Goal: Task Accomplishment & Management: Manage account settings

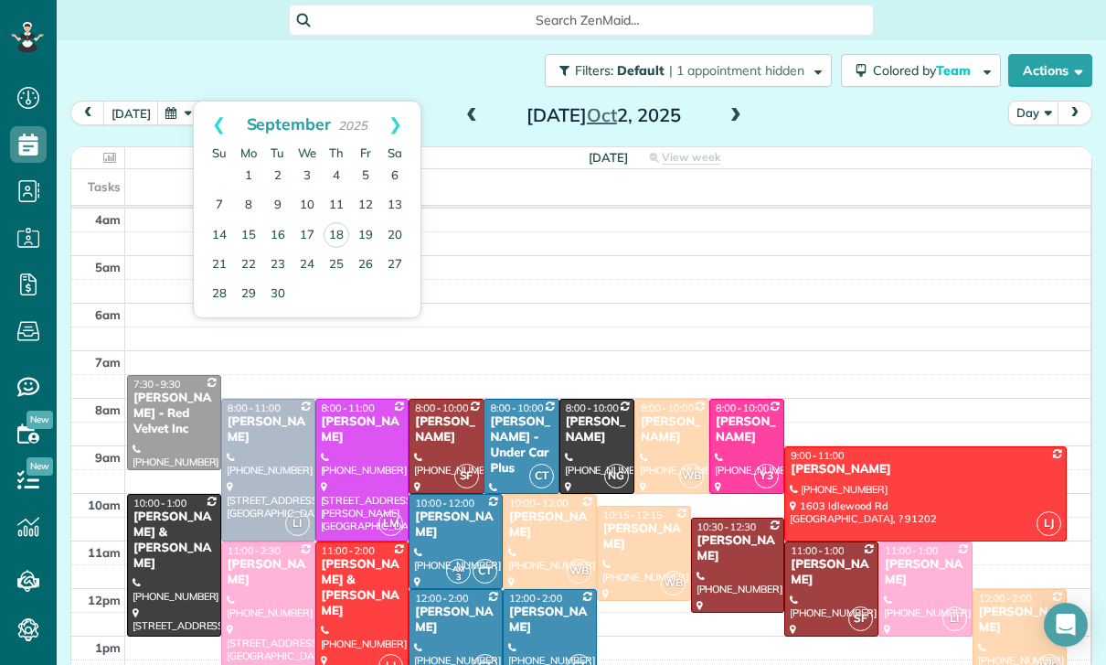
scroll to position [8, 8]
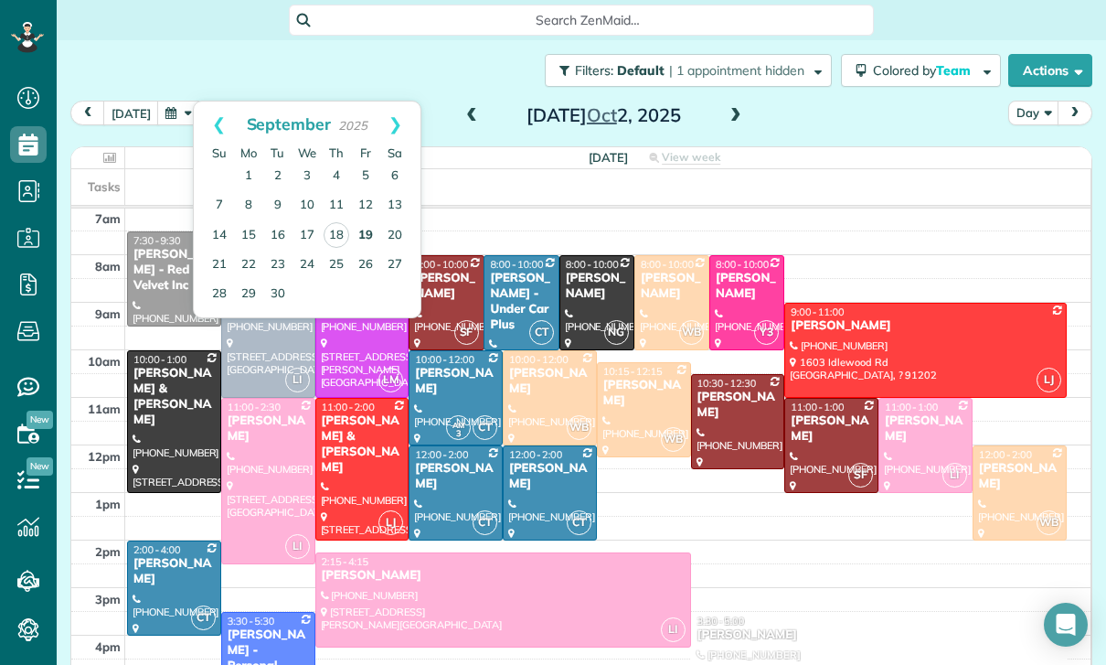
click at [359, 230] on link "19" at bounding box center [365, 235] width 29 height 29
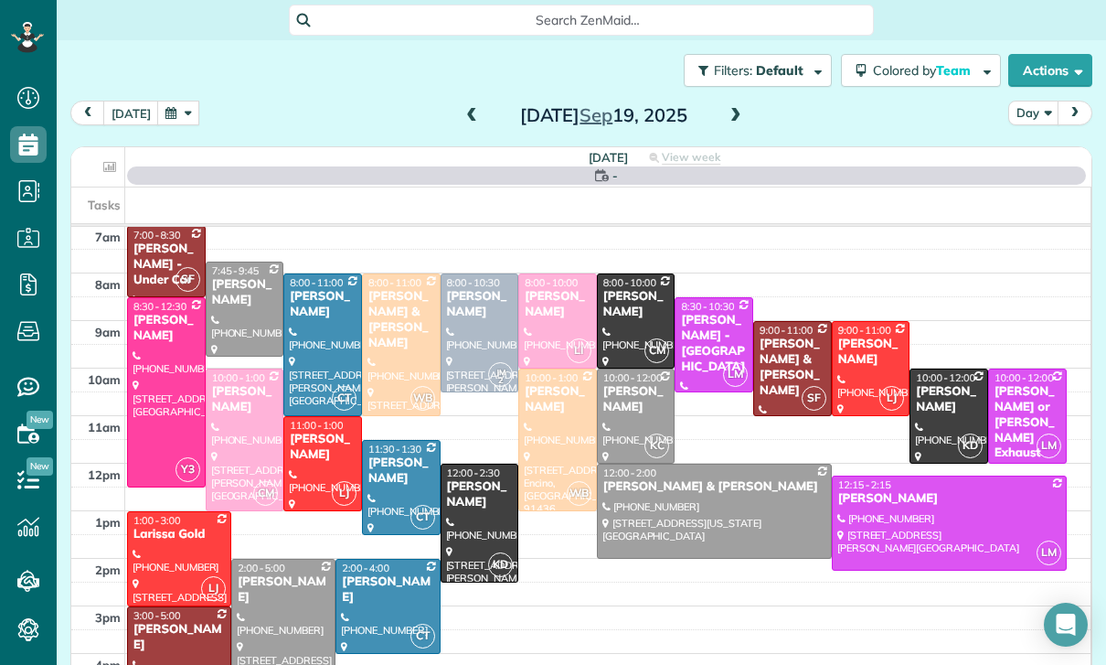
scroll to position [144, 0]
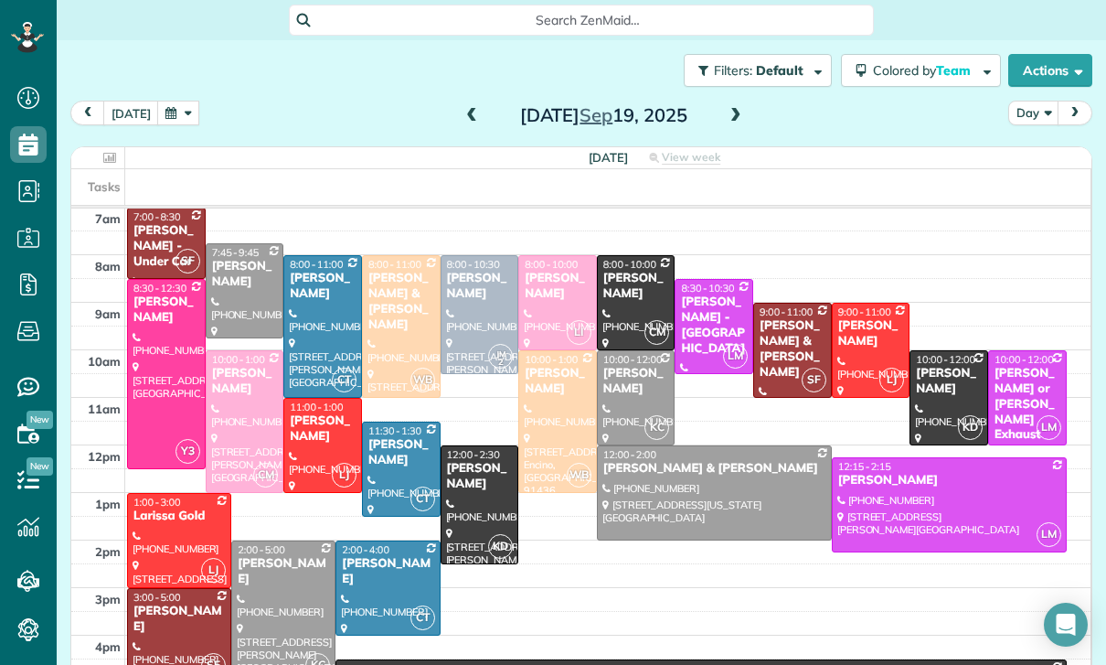
click at [179, 124] on button "button" at bounding box center [178, 113] width 42 height 25
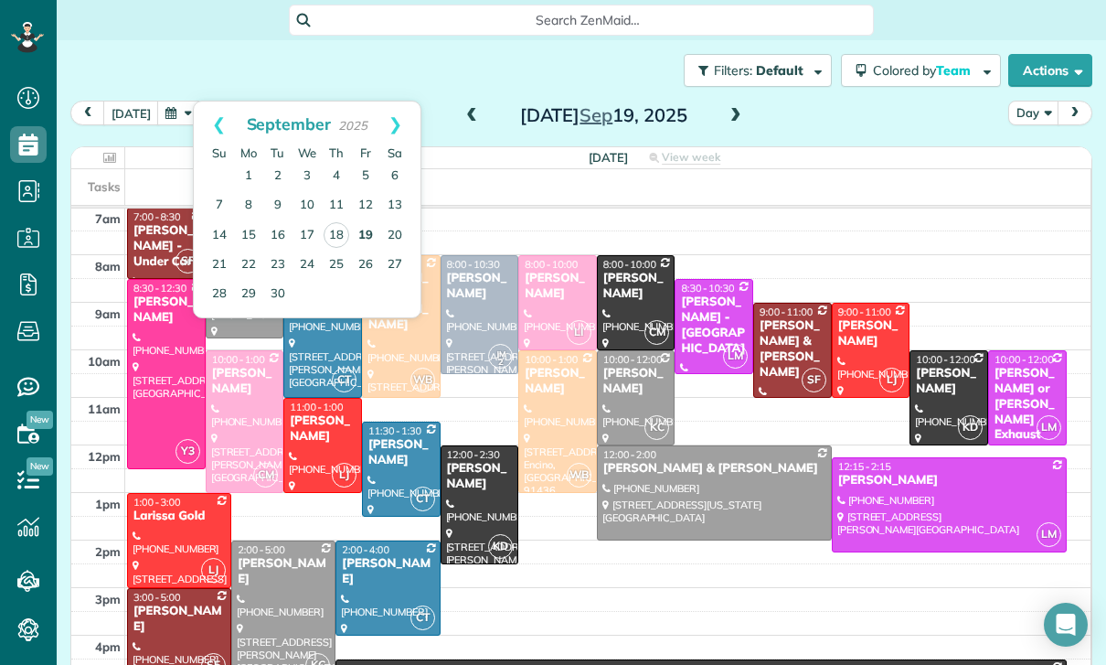
click at [376, 239] on link "19" at bounding box center [365, 235] width 29 height 29
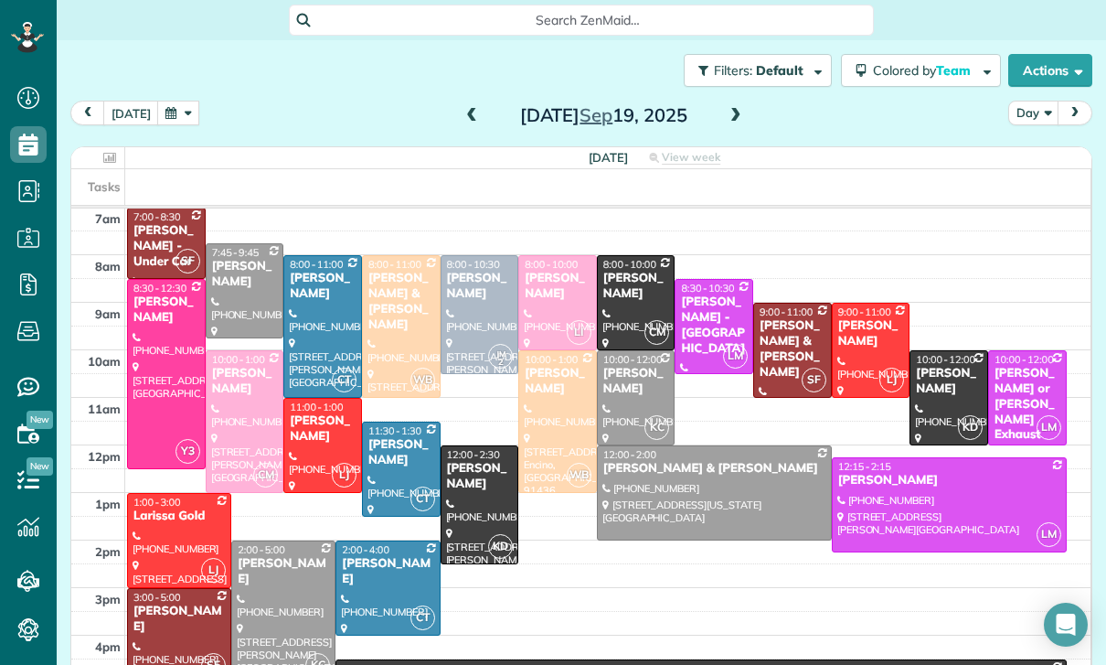
click at [479, 497] on div at bounding box center [480, 504] width 77 height 117
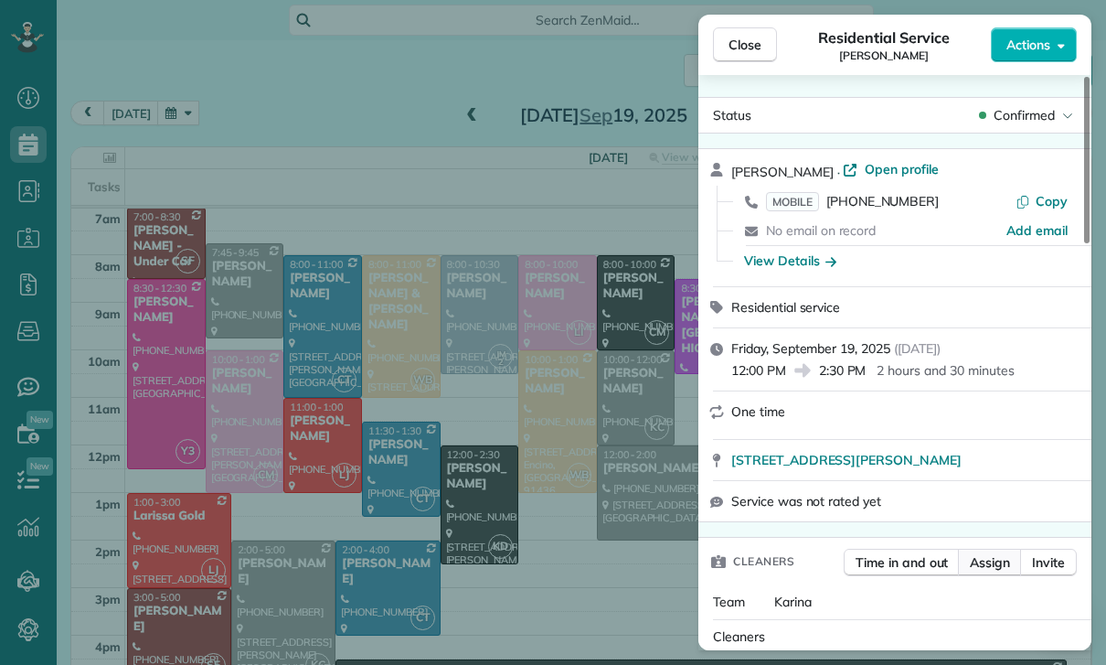
click at [977, 566] on span "Assign" at bounding box center [990, 562] width 40 height 18
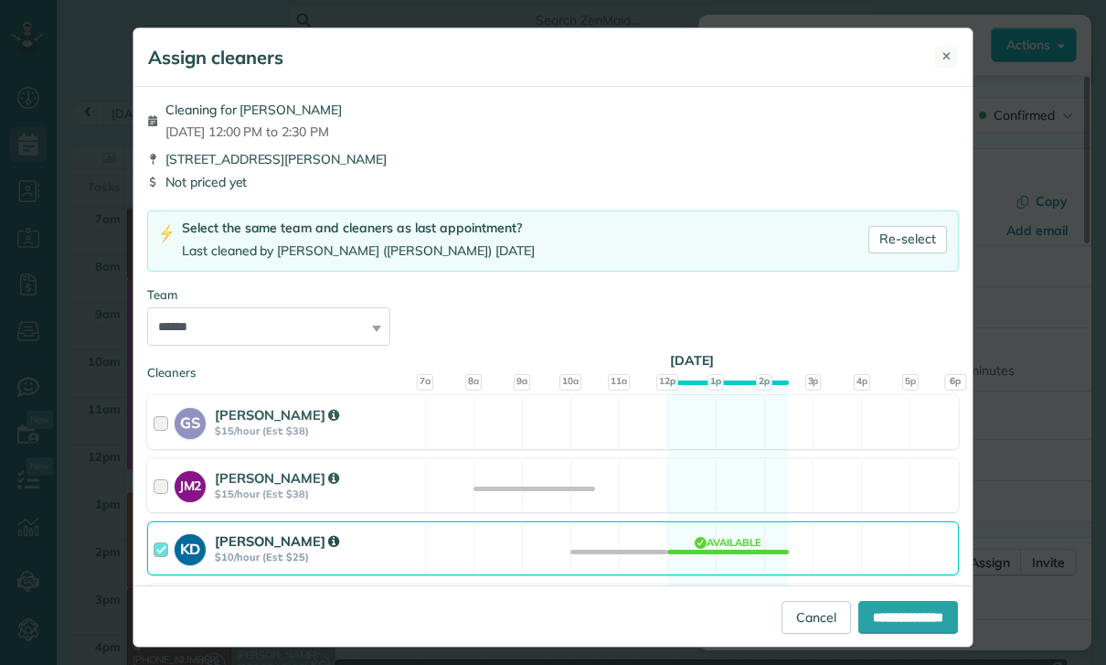
click at [947, 55] on span "✕" at bounding box center [947, 56] width 10 height 17
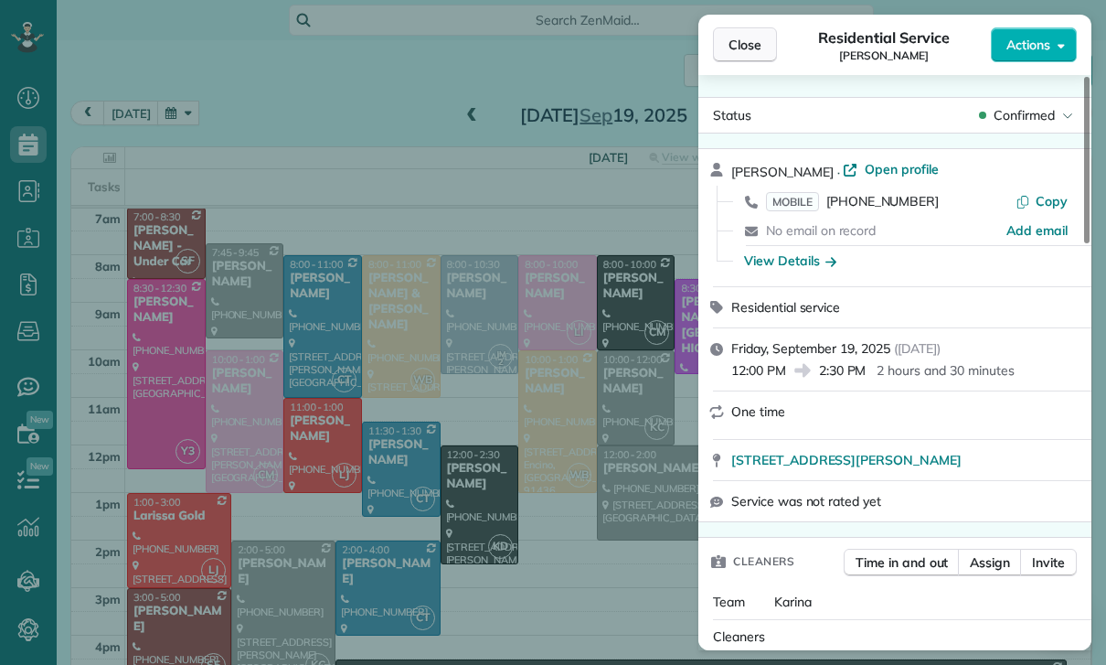
click at [737, 53] on span "Close" at bounding box center [745, 45] width 33 height 18
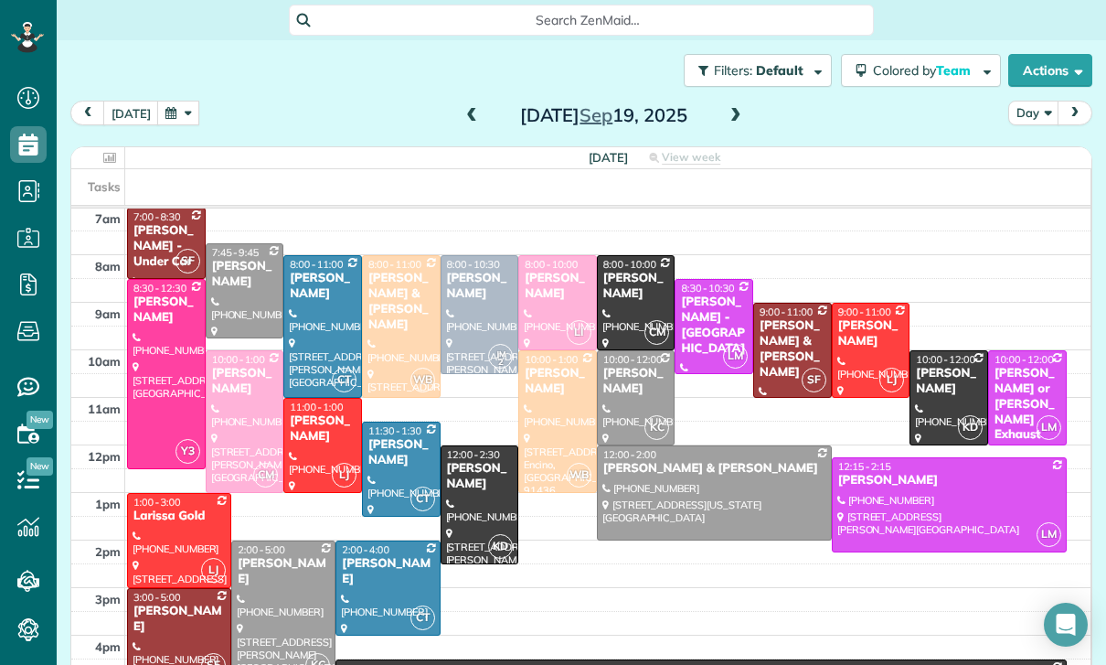
click at [186, 111] on button "button" at bounding box center [178, 113] width 42 height 25
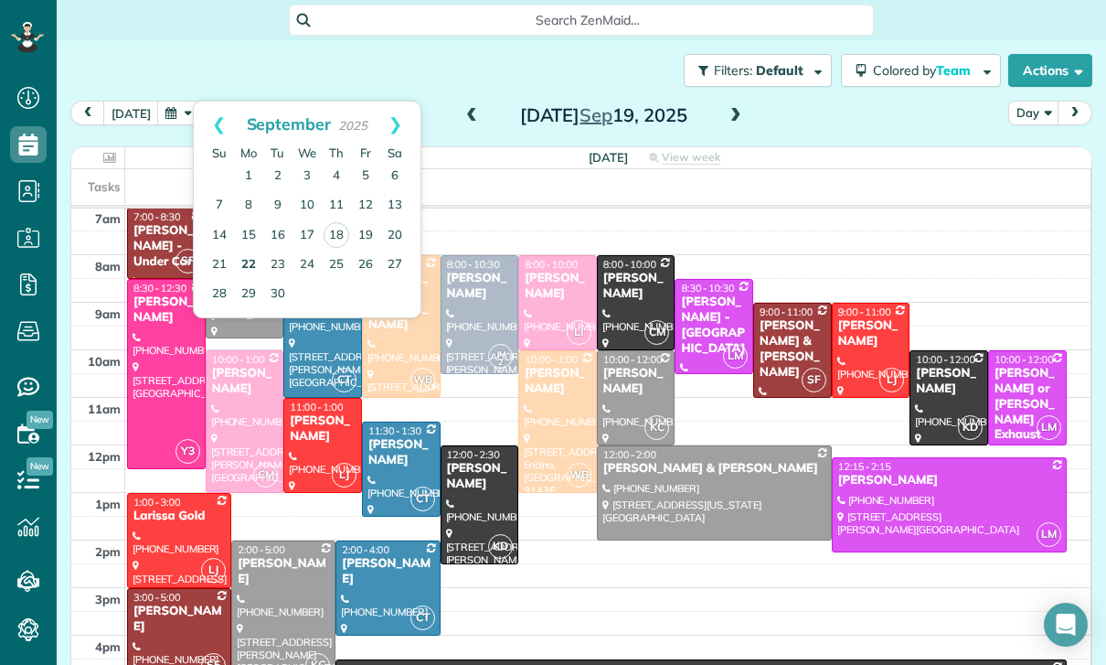
click at [243, 262] on link "22" at bounding box center [248, 265] width 29 height 29
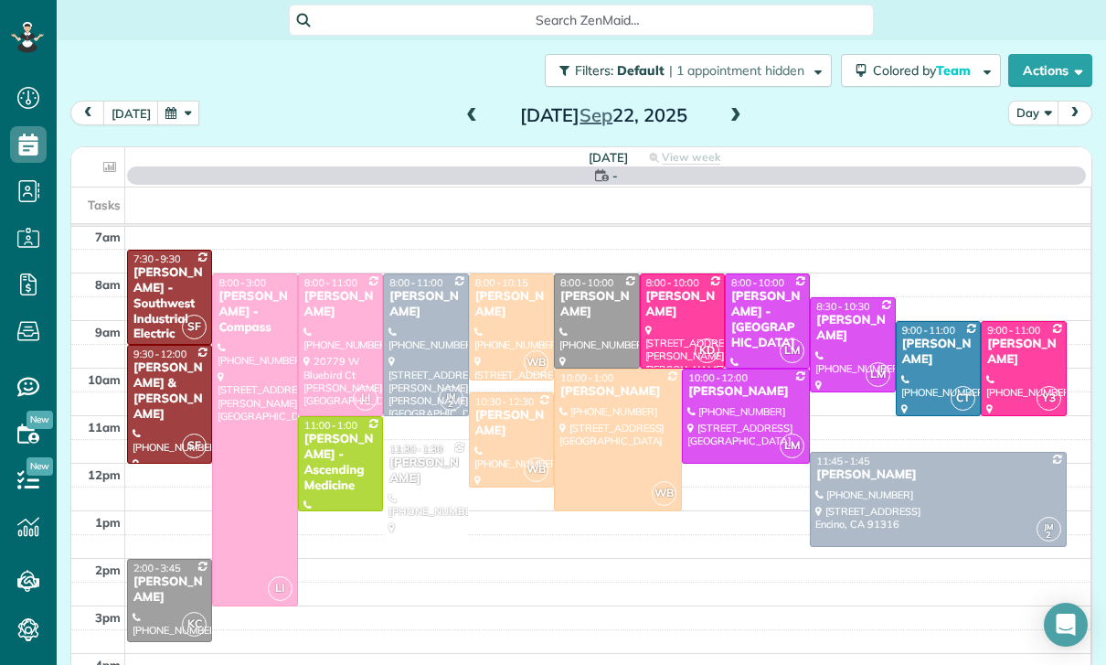
scroll to position [144, 0]
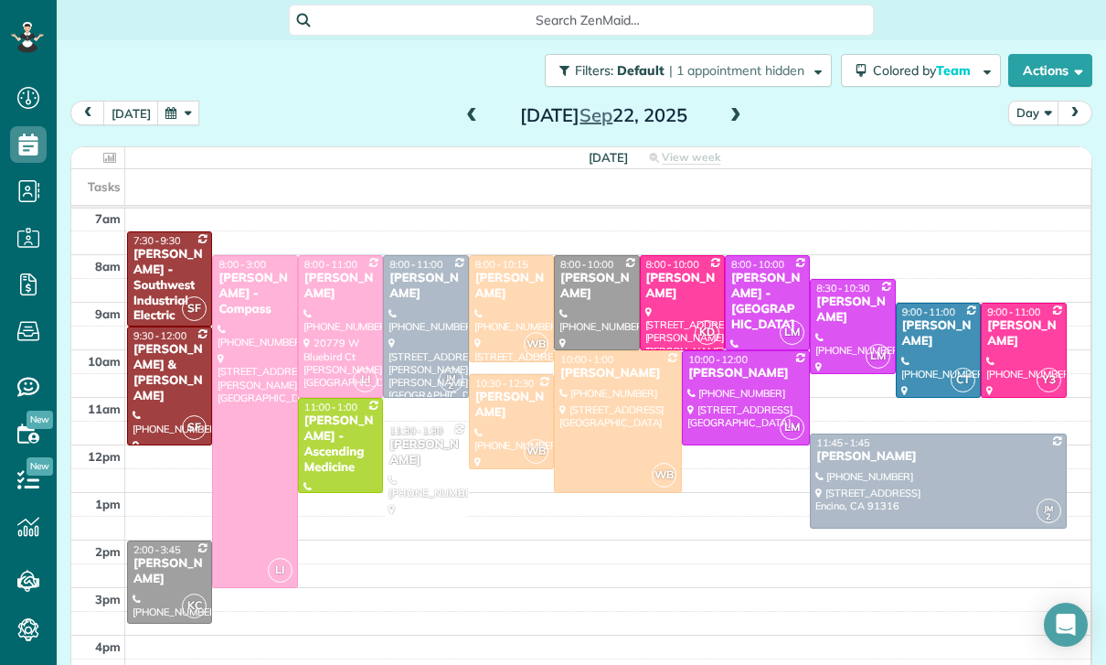
click at [732, 118] on span at bounding box center [736, 116] width 20 height 16
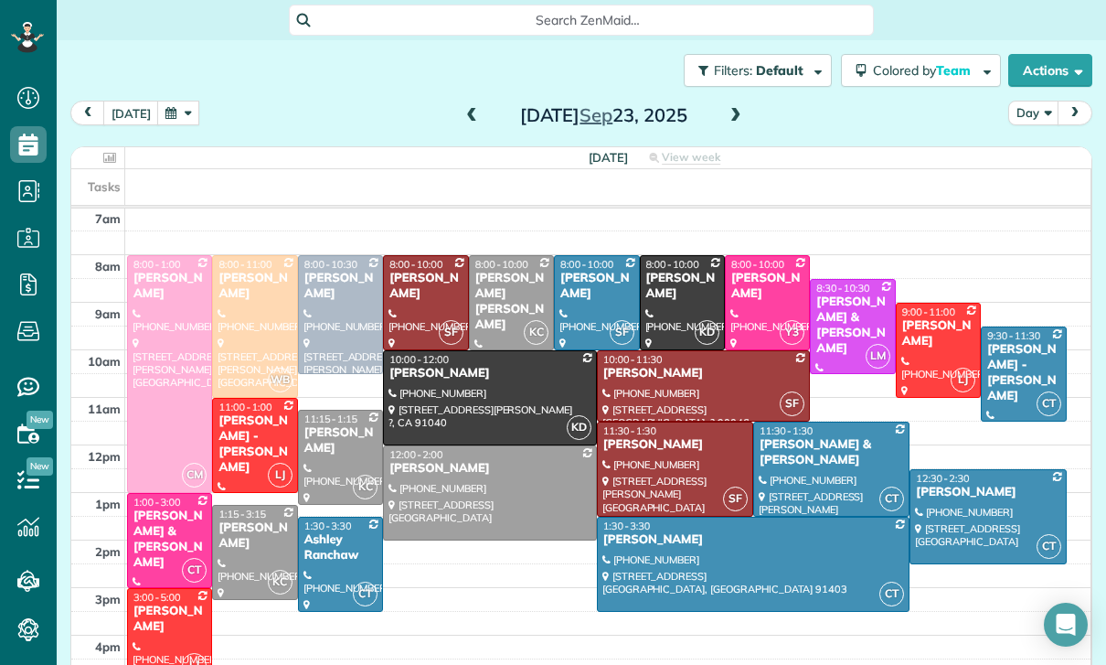
click at [176, 118] on button "button" at bounding box center [178, 113] width 42 height 25
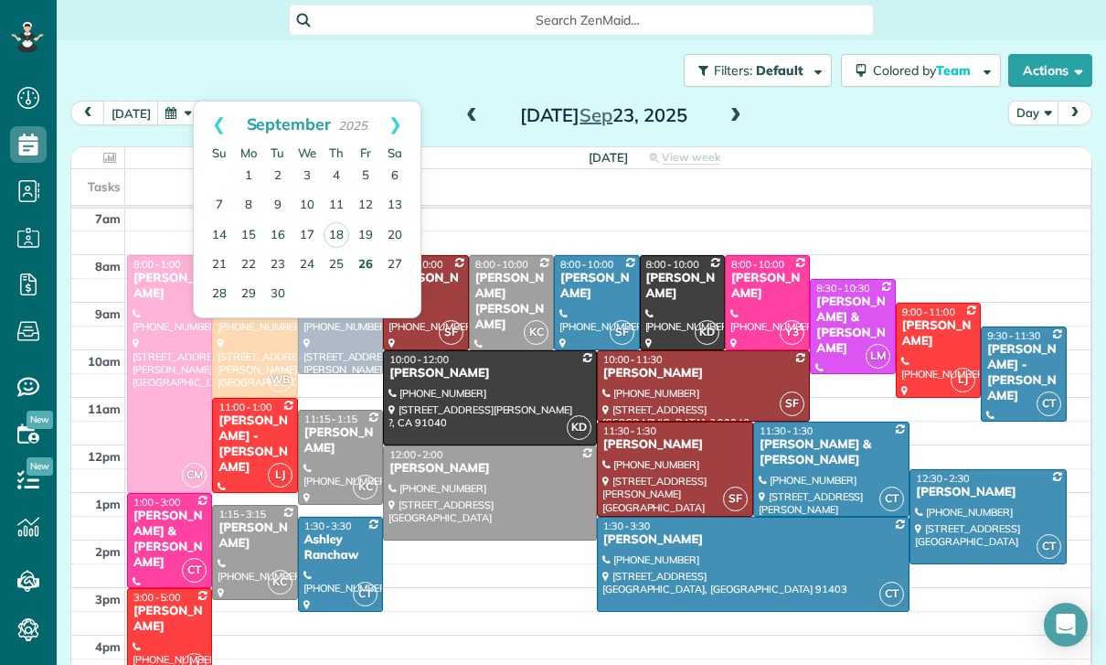
click at [363, 260] on link "26" at bounding box center [365, 265] width 29 height 29
